Goal: Task Accomplishment & Management: Complete application form

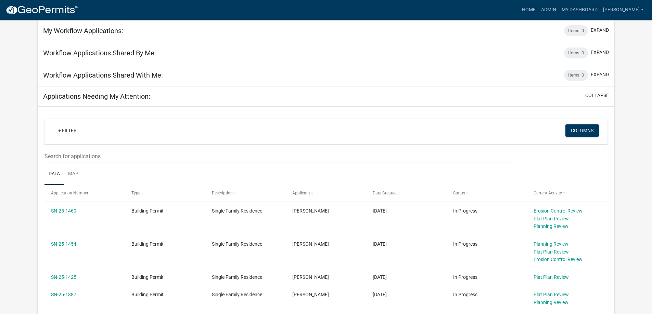
scroll to position [68, 0]
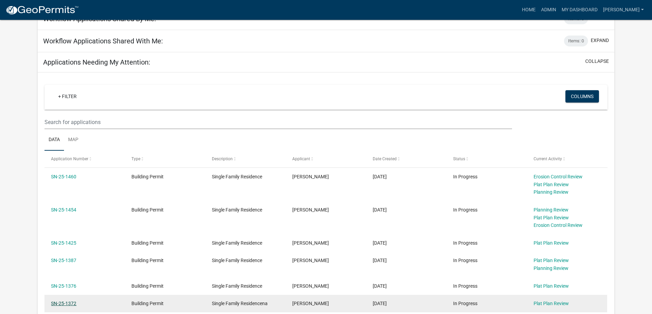
click at [74, 304] on link "SN-25-1372" at bounding box center [63, 303] width 25 height 5
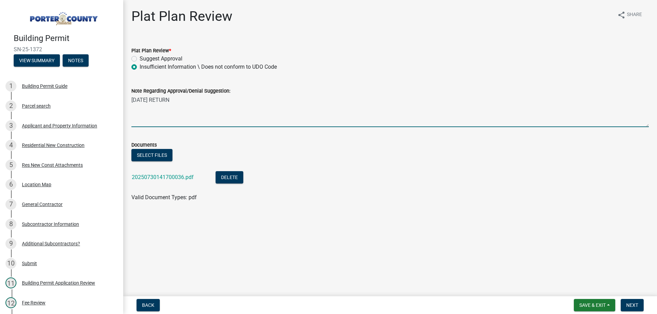
click at [184, 101] on textarea "[DATE] RETURN" at bounding box center [389, 111] width 517 height 32
type textarea "[DATE] RETURN [DATE] Email Follow-up [DATE] REC'D Back Now ACCEPTABLE"
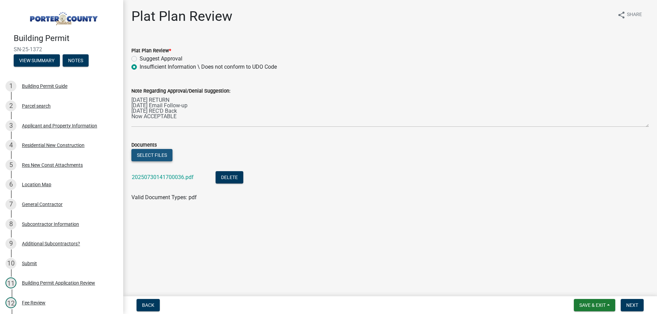
click at [150, 154] on button "Select files" at bounding box center [151, 155] width 41 height 12
click at [159, 203] on link "20250812122532006.pdf" at bounding box center [163, 202] width 62 height 6
click at [469, 211] on li "20250812122532006.pdf Delete" at bounding box center [389, 203] width 517 height 25
click at [636, 308] on span "Next" at bounding box center [632, 305] width 12 height 5
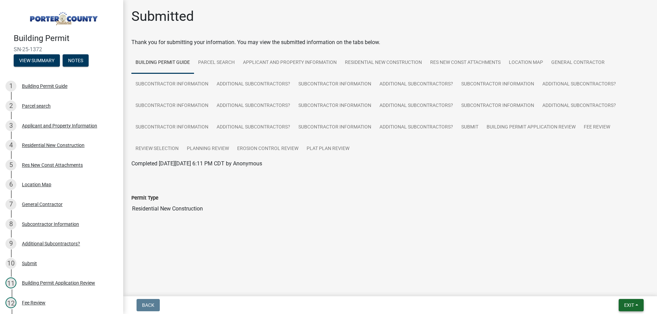
click at [631, 304] on span "Exit" at bounding box center [629, 305] width 10 height 5
click at [606, 287] on button "Save & Exit" at bounding box center [616, 287] width 55 height 16
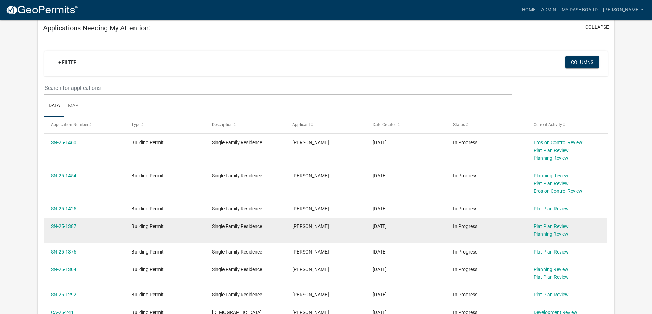
scroll to position [137, 0]
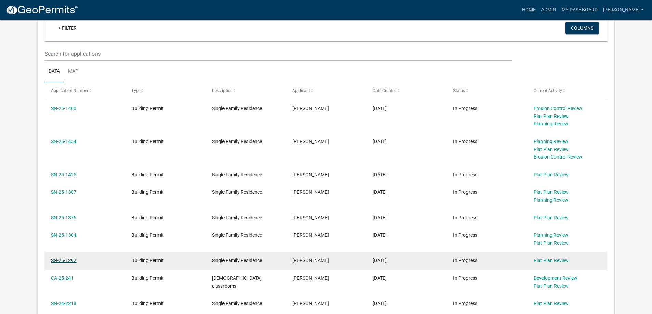
click at [70, 262] on link "SN-25-1292" at bounding box center [63, 260] width 25 height 5
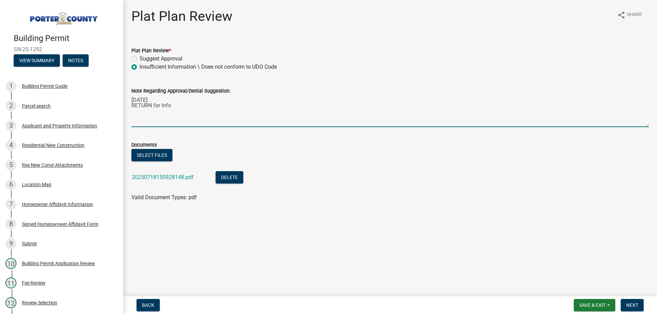
click at [174, 106] on textarea "[DATE] RETURN for Info" at bounding box center [389, 111] width 517 height 32
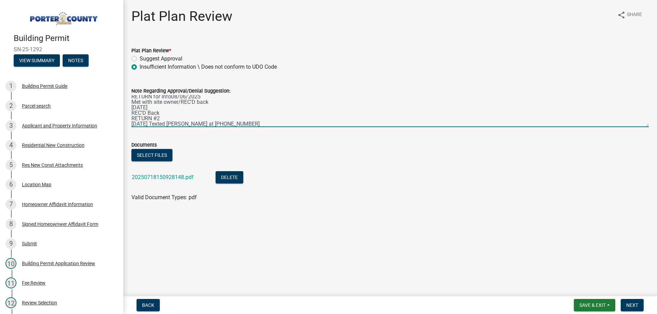
click at [209, 102] on textarea "[DATE] RETURN for Info08/06/2025 Met with site owner/REC'D back [DATE] REC'D Ba…" at bounding box center [389, 111] width 517 height 32
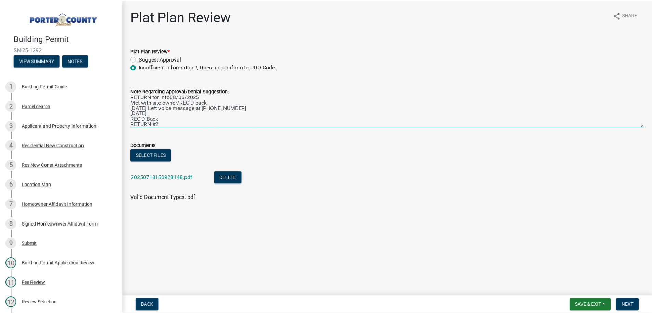
scroll to position [16, 0]
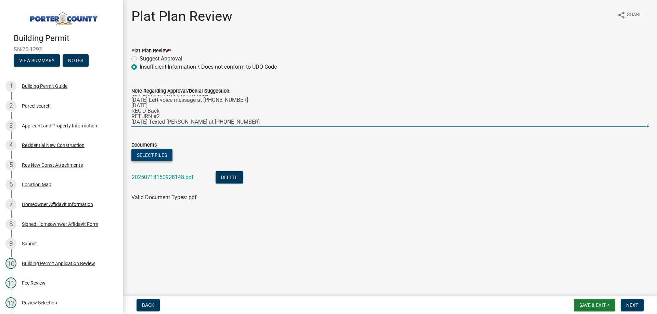
type textarea "[DATE] RETURN for Info08/06/2025 Met with site owner/REC'D back [DATE] Left voi…"
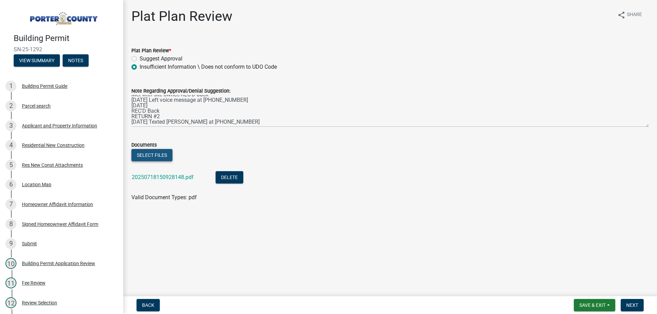
click at [154, 157] on button "Select files" at bounding box center [151, 155] width 41 height 12
click at [174, 202] on link "20250806164434637.pdf" at bounding box center [163, 202] width 62 height 6
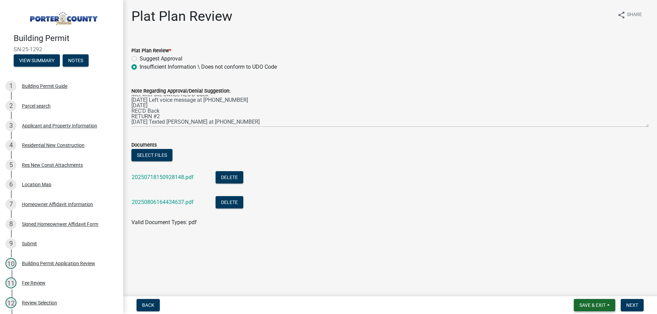
click at [602, 306] on span "Save & Exit" at bounding box center [592, 305] width 26 height 5
click at [588, 288] on button "Save & Exit" at bounding box center [587, 287] width 55 height 16
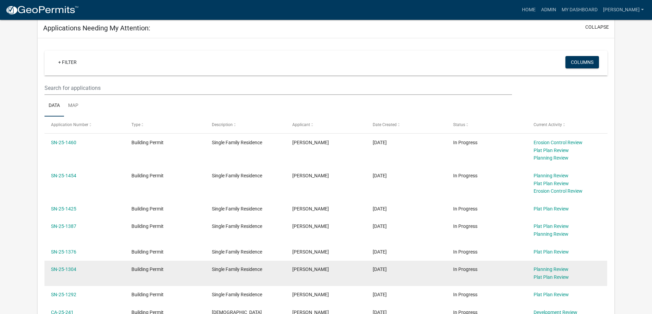
scroll to position [137, 0]
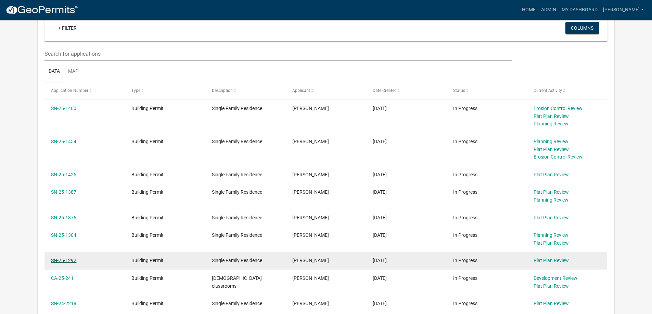
click at [74, 263] on link "SN-25-1292" at bounding box center [63, 260] width 25 height 5
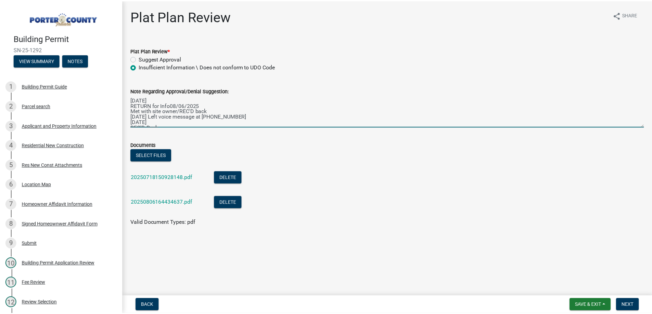
scroll to position [16, 0]
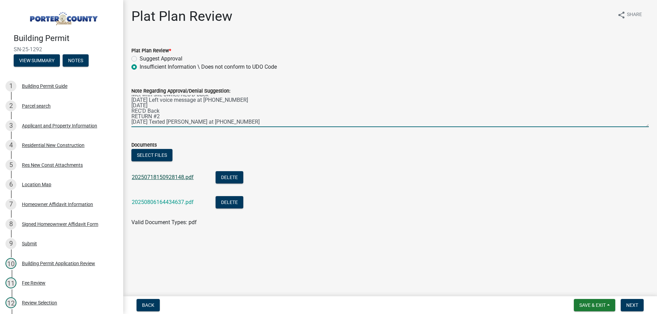
click at [158, 178] on link "20250718150928148.pdf" at bounding box center [163, 177] width 62 height 6
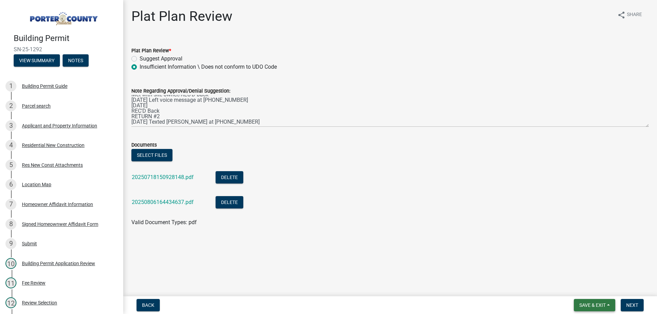
click at [602, 306] on span "Save & Exit" at bounding box center [592, 305] width 26 height 5
click at [585, 287] on button "Save & Exit" at bounding box center [587, 287] width 55 height 16
